Goal: Information Seeking & Learning: Understand process/instructions

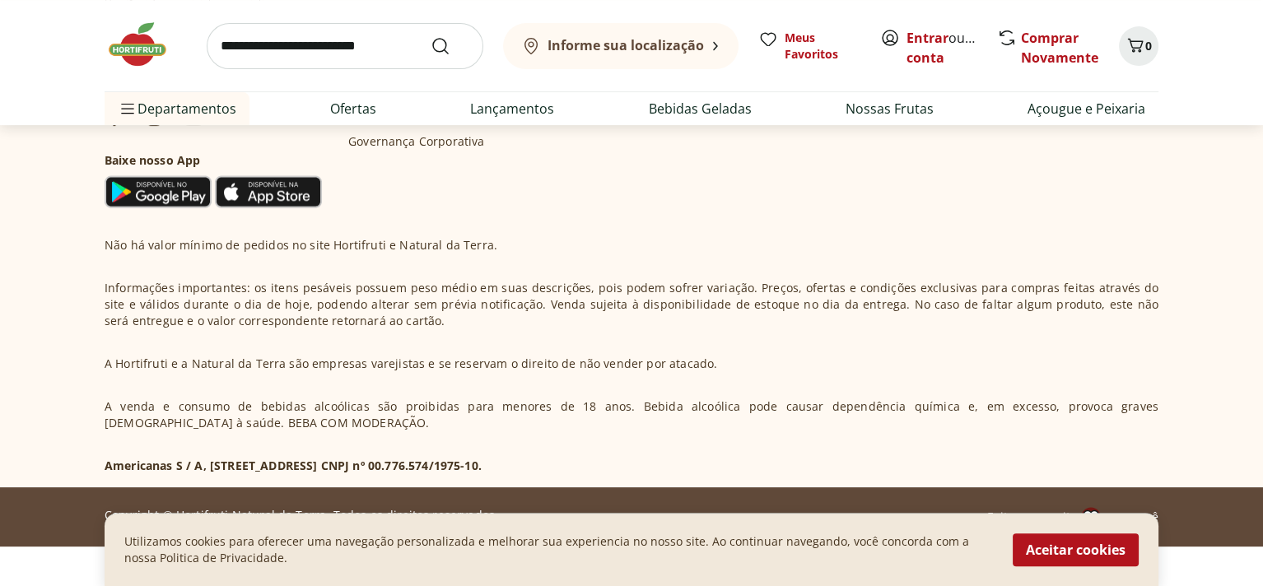
scroll to position [888, 0]
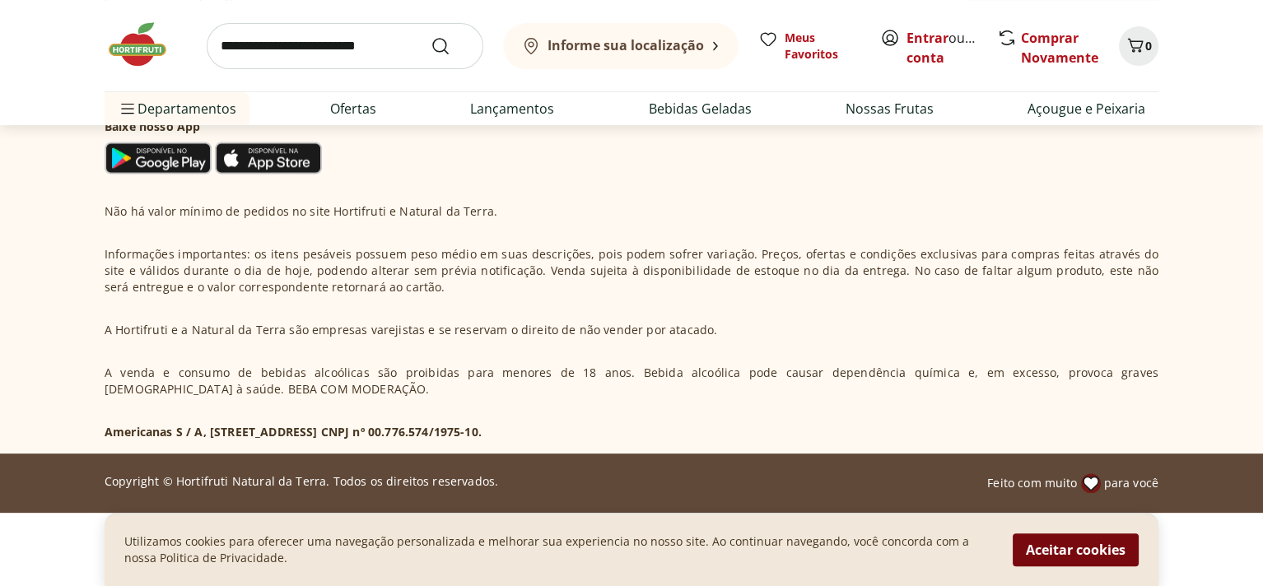
click at [1042, 536] on button "Aceitar cookies" at bounding box center [1076, 550] width 126 height 33
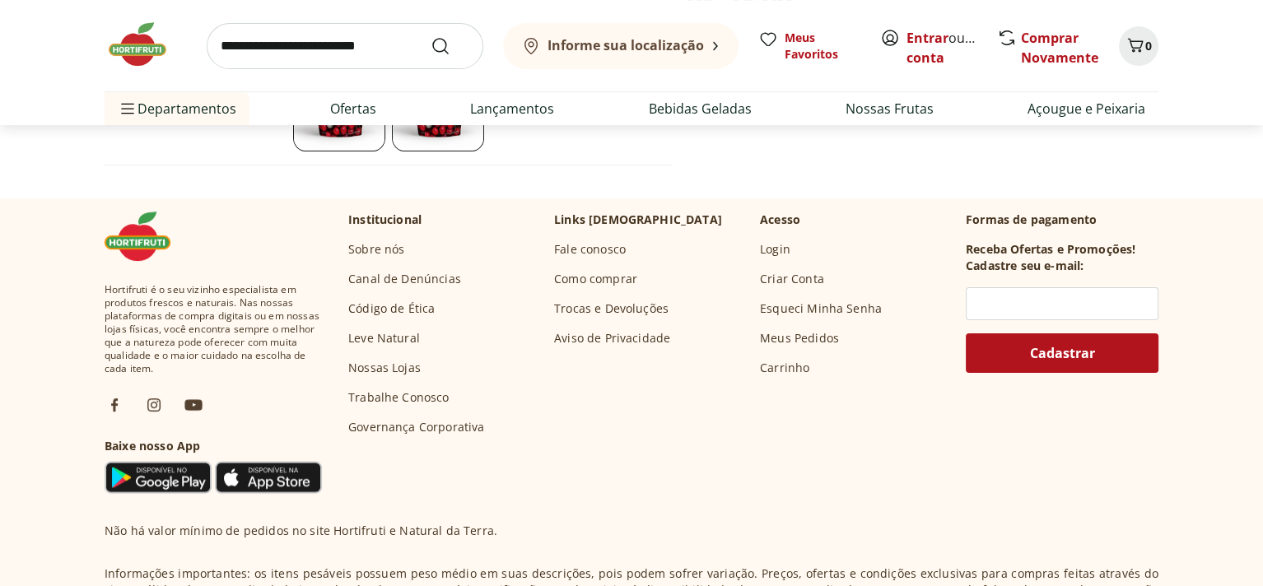
scroll to position [485, 0]
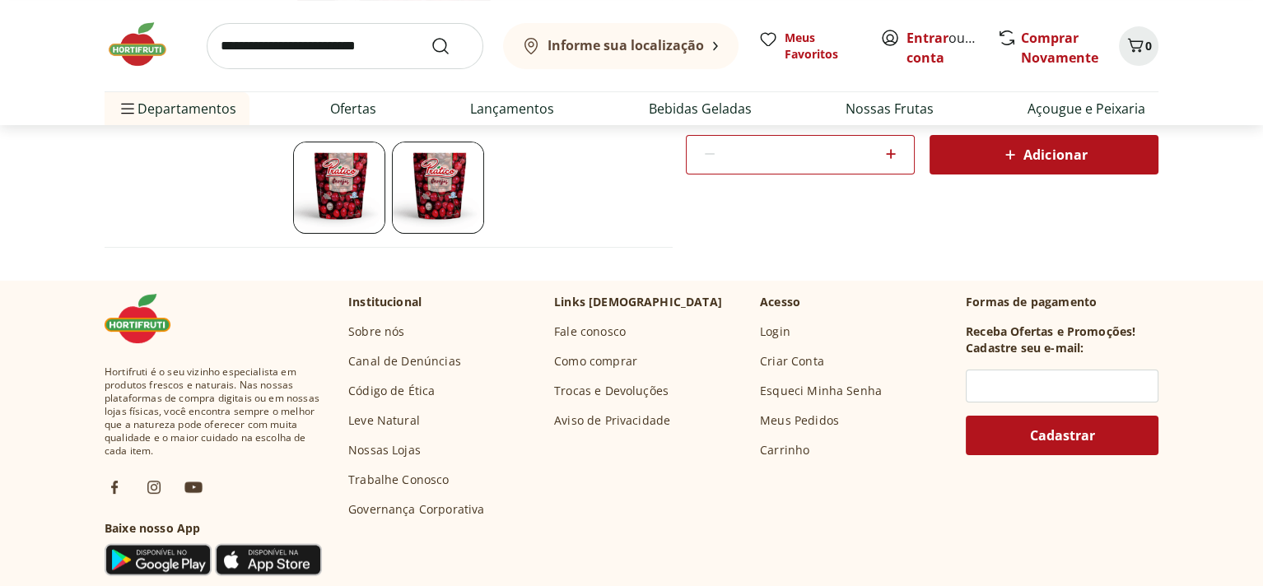
click at [374, 333] on link "Sobre nós" at bounding box center [376, 332] width 56 height 16
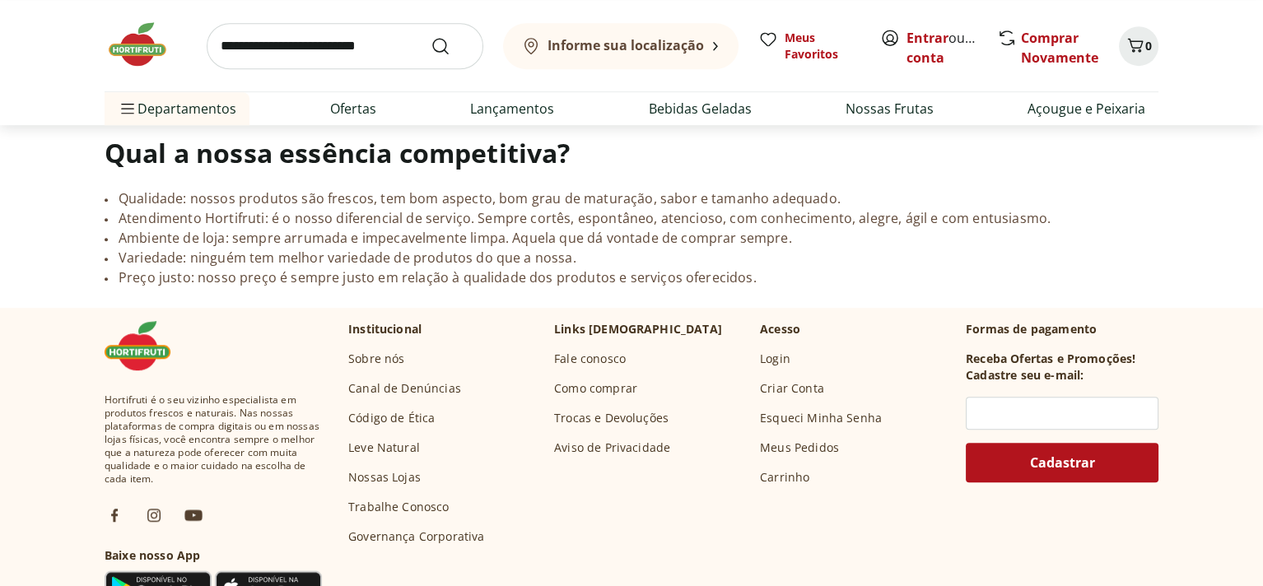
scroll to position [1564, 0]
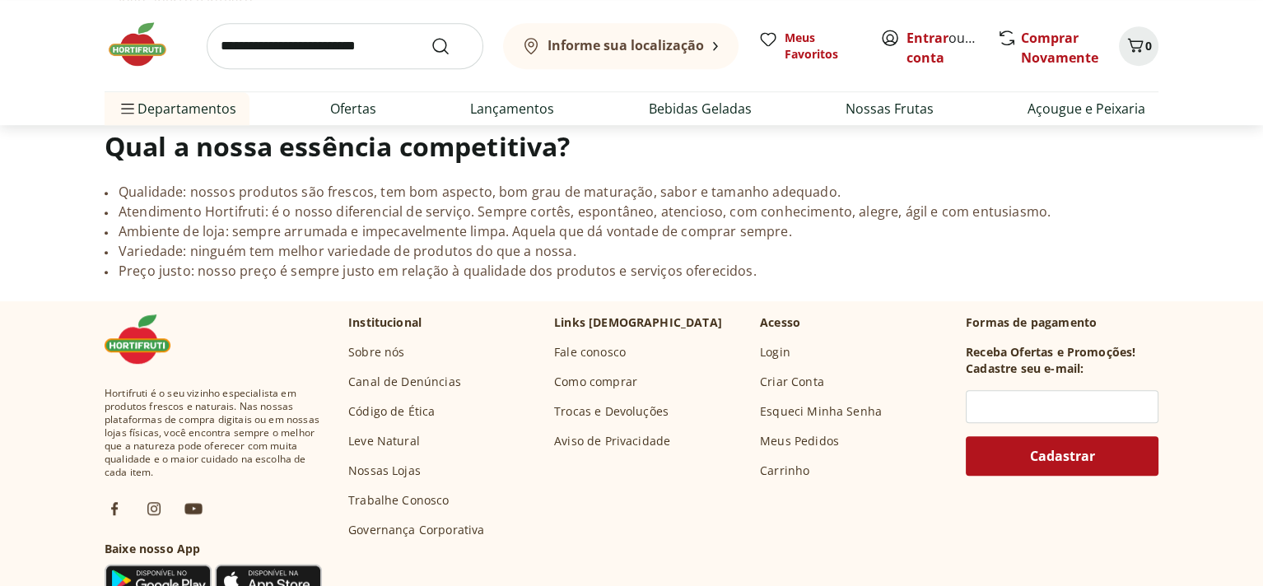
click at [597, 374] on link "Como comprar" at bounding box center [595, 382] width 83 height 16
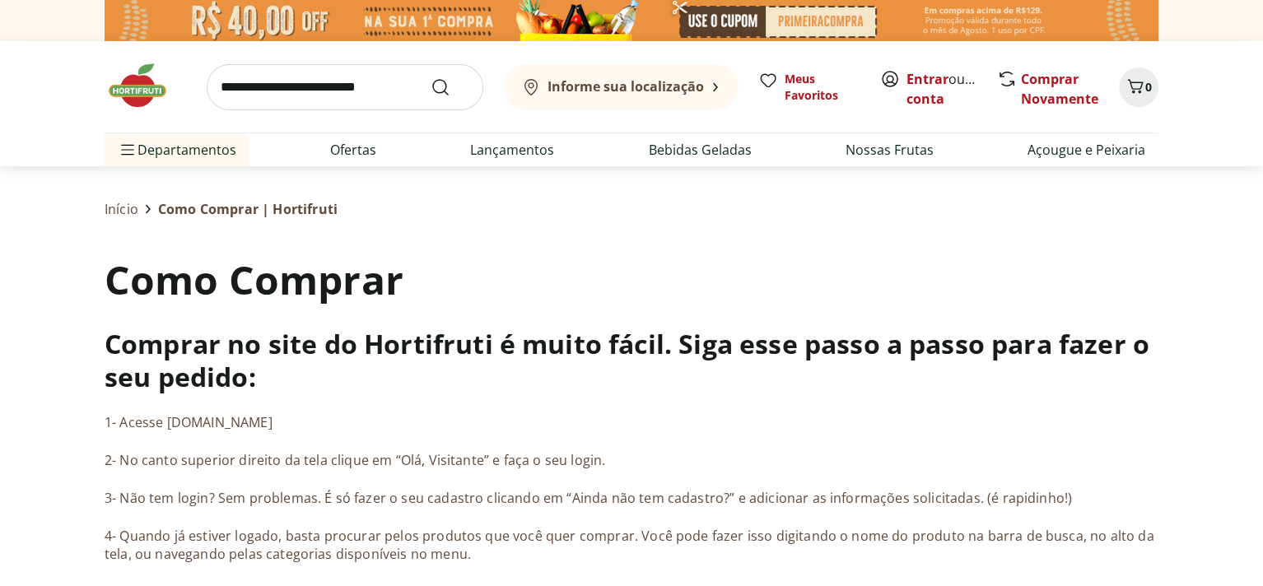
click at [650, 86] on b "Informe sua localização" at bounding box center [626, 86] width 156 height 18
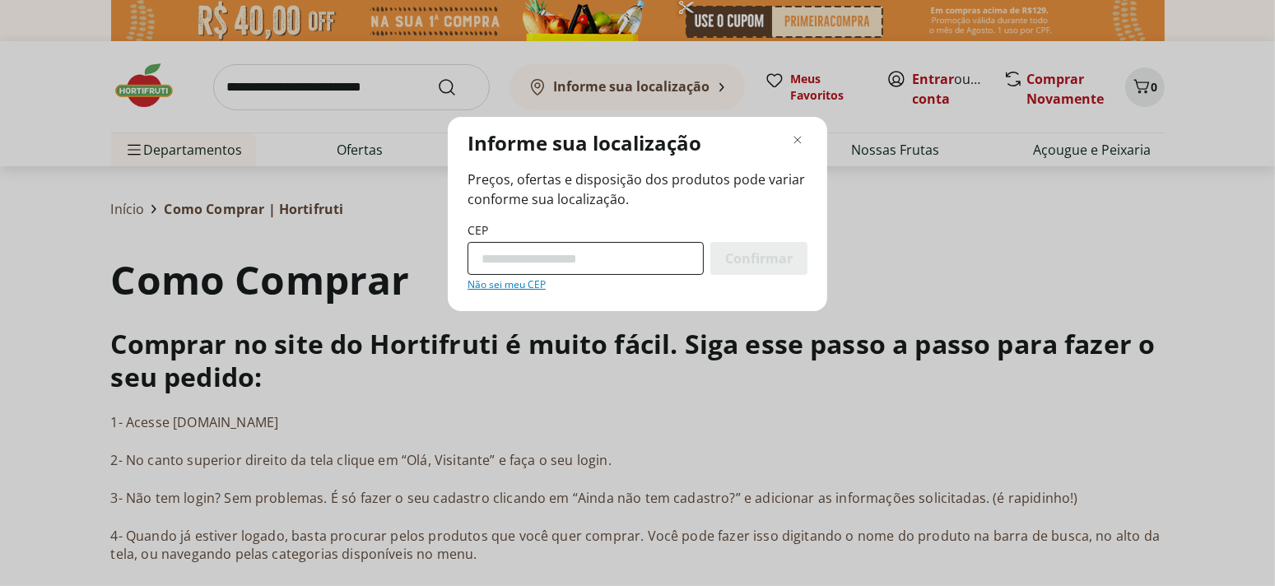
click at [566, 254] on input "CEP" at bounding box center [586, 258] width 236 height 33
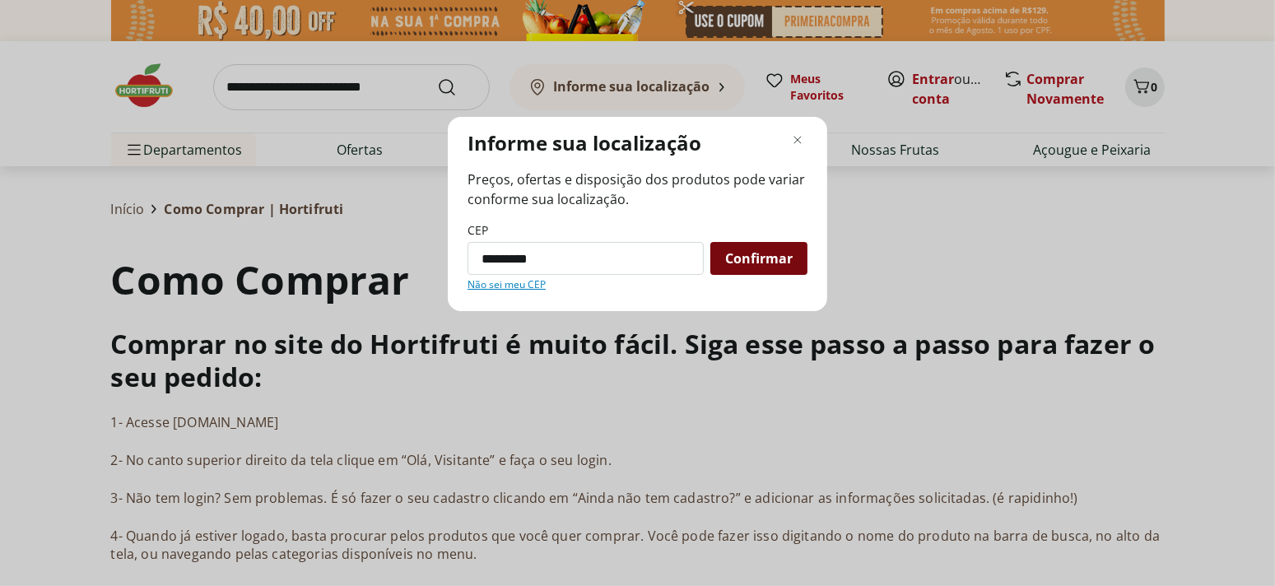
type input "*********"
click at [771, 254] on span "Confirmar" at bounding box center [759, 258] width 68 height 13
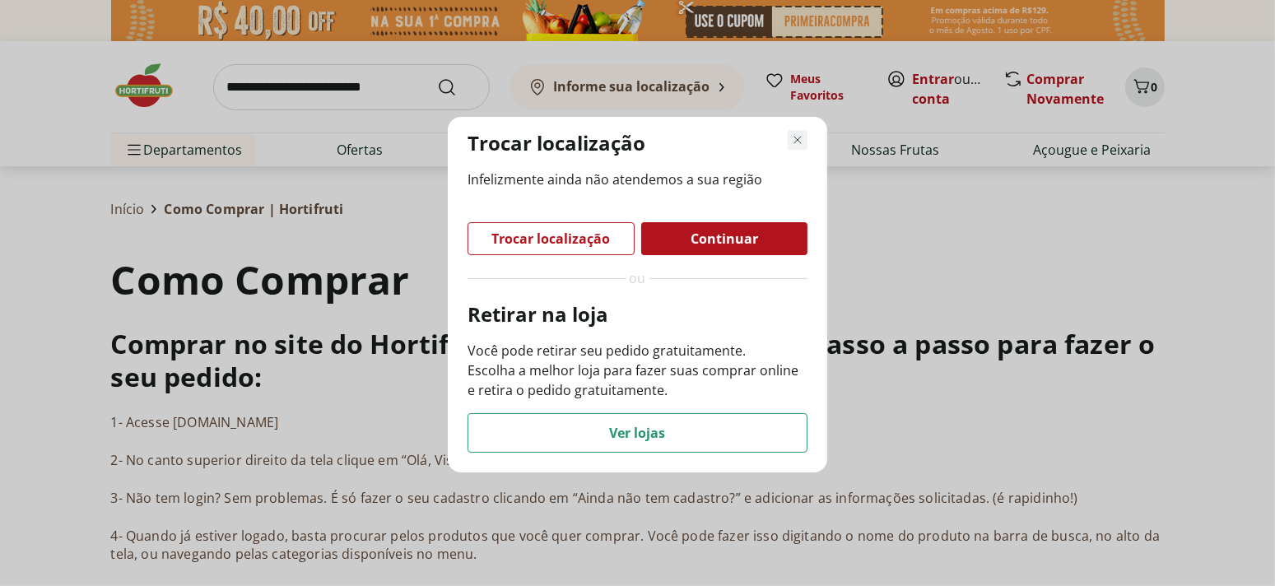
click at [800, 137] on icon "Fechar modal de regionalização" at bounding box center [798, 140] width 20 height 20
